Goal: Use online tool/utility: Utilize a website feature to perform a specific function

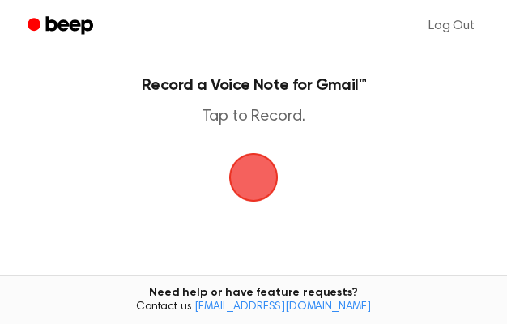
click at [258, 192] on span "button" at bounding box center [253, 177] width 45 height 45
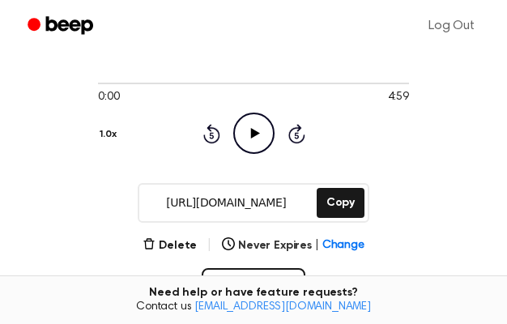
scroll to position [110, 0]
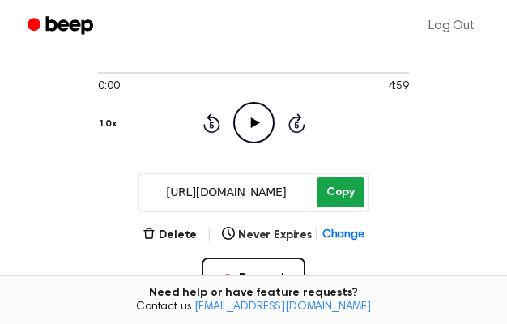
click at [336, 205] on button "Copy" at bounding box center [341, 192] width 48 height 30
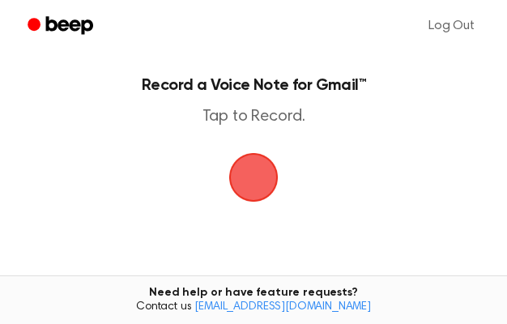
click at [256, 188] on span "button" at bounding box center [253, 177] width 45 height 45
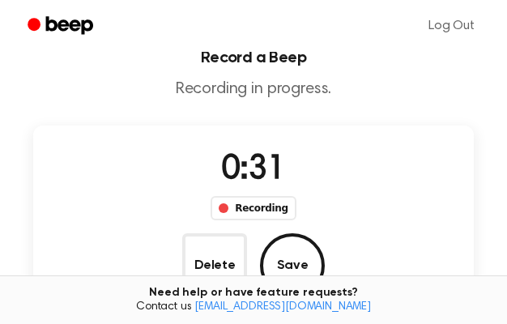
scroll to position [29, 0]
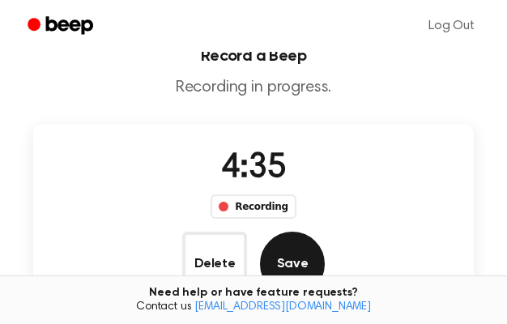
click at [325, 232] on button "Save" at bounding box center [292, 264] width 65 height 65
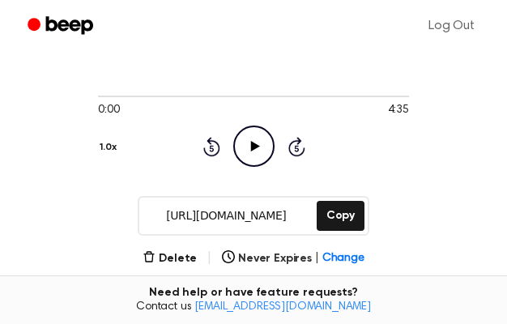
scroll to position [90, 0]
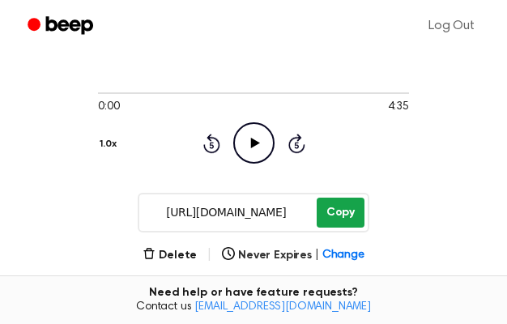
click at [345, 213] on button "Copy" at bounding box center [341, 213] width 48 height 30
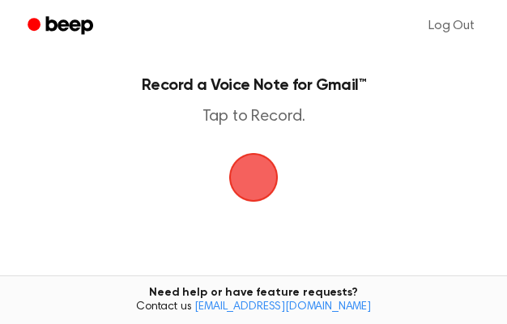
click at [258, 190] on span "button" at bounding box center [253, 177] width 45 height 45
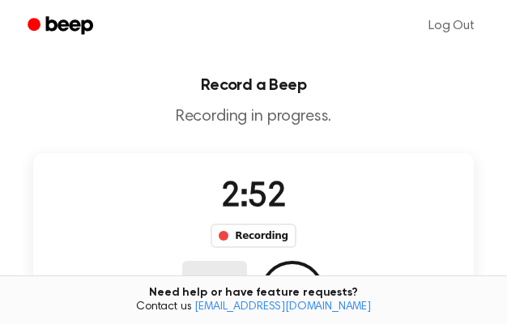
click at [247, 261] on button "Delete" at bounding box center [214, 293] width 65 height 65
